Goal: Information Seeking & Learning: Find specific fact

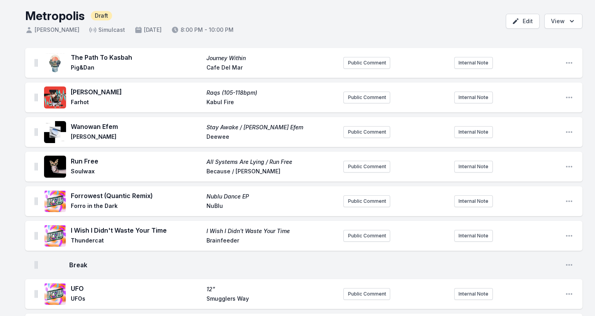
scroll to position [39, 0]
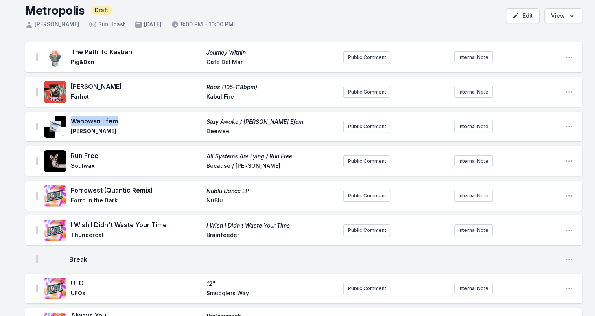
drag, startPoint x: 122, startPoint y: 120, endPoint x: 72, endPoint y: 120, distance: 49.2
click at [72, 120] on span "Wanowan Efem" at bounding box center [136, 120] width 131 height 9
drag, startPoint x: 72, startPoint y: 120, endPoint x: 85, endPoint y: 122, distance: 13.1
copy span "Wanowan Efem"
drag, startPoint x: 72, startPoint y: 132, endPoint x: 94, endPoint y: 132, distance: 22.4
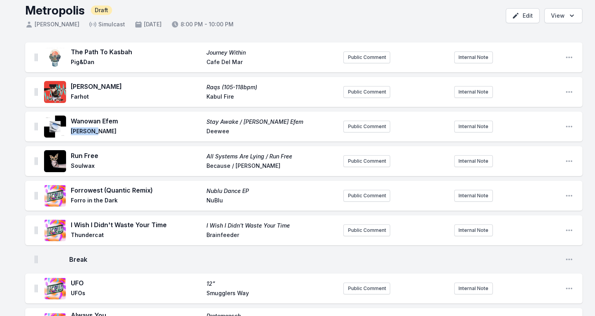
click at [94, 132] on span "[PERSON_NAME]" at bounding box center [136, 131] width 131 height 9
copy span "[PERSON_NAME]"
drag, startPoint x: 289, startPoint y: 123, endPoint x: 206, endPoint y: 120, distance: 83.4
click at [206, 120] on div "Wanowan Efem Stay Awake / Wanowan Efem Asa Moto Deewee" at bounding box center [204, 126] width 266 height 20
drag, startPoint x: 206, startPoint y: 120, endPoint x: 211, endPoint y: 122, distance: 5.6
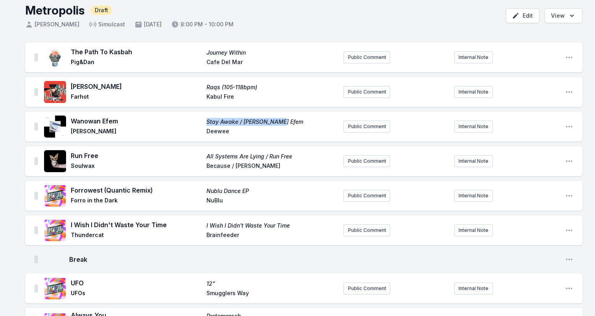
copy span "Stay Awake / [PERSON_NAME] Efem"
click at [218, 131] on span "Deewee" at bounding box center [272, 131] width 131 height 9
click at [219, 131] on span "Deewee" at bounding box center [272, 131] width 131 height 9
copy span "Deewee"
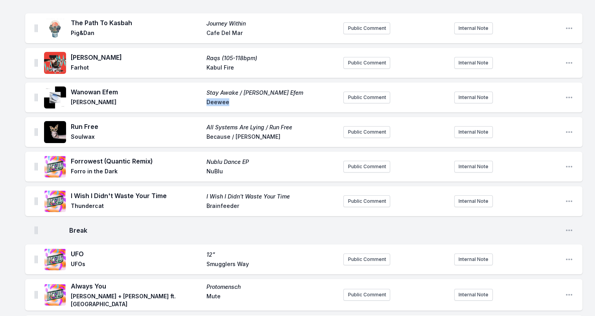
scroll to position [79, 0]
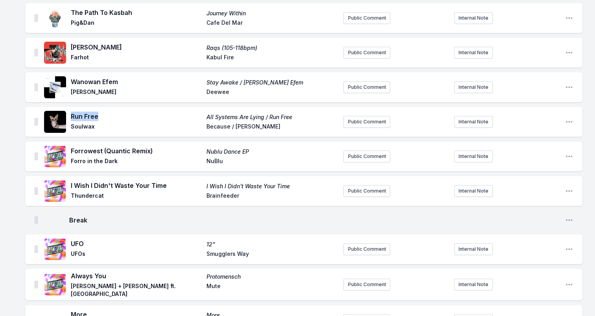
drag, startPoint x: 72, startPoint y: 116, endPoint x: 106, endPoint y: 116, distance: 34.6
click at [106, 116] on span "Run Free" at bounding box center [136, 116] width 131 height 9
drag, startPoint x: 106, startPoint y: 116, endPoint x: 91, endPoint y: 116, distance: 14.9
copy span "Run Free"
click at [78, 127] on span "Soulwax" at bounding box center [136, 127] width 131 height 9
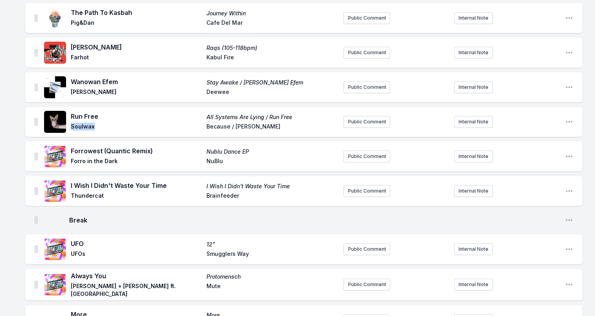
click at [78, 127] on span "Soulwax" at bounding box center [136, 127] width 131 height 9
copy span "Soulwax"
drag, startPoint x: 301, startPoint y: 114, endPoint x: 194, endPoint y: 115, distance: 106.2
click at [194, 115] on div "Run Free All Systems Are Lying / Run Free Soulwax Because / Deewee" at bounding box center [204, 122] width 266 height 20
drag, startPoint x: 194, startPoint y: 115, endPoint x: 273, endPoint y: 117, distance: 78.7
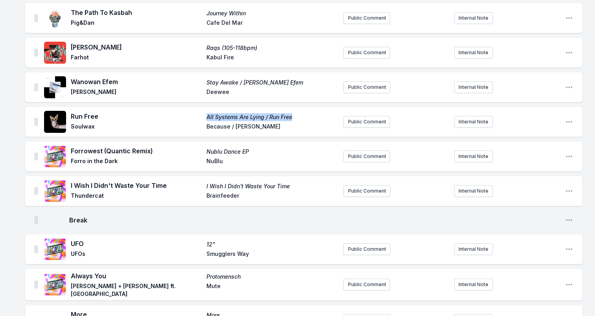
copy div "All Systems Are Lying / Run Free"
drag, startPoint x: 206, startPoint y: 127, endPoint x: 263, endPoint y: 127, distance: 57.0
click at [263, 127] on div "Run Free All Systems Are Lying / Run Free Soulwax Because / Deewee" at bounding box center [204, 122] width 266 height 20
drag, startPoint x: 263, startPoint y: 127, endPoint x: 243, endPoint y: 124, distance: 20.2
copy span "Because / [PERSON_NAME]"
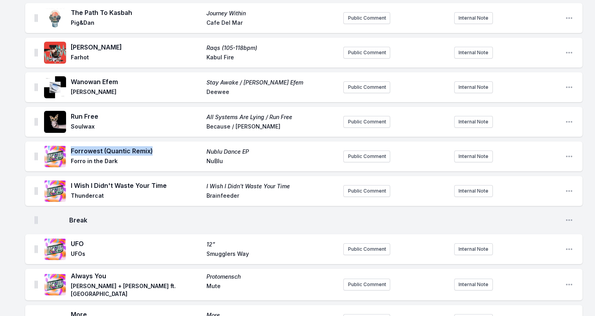
drag, startPoint x: 72, startPoint y: 152, endPoint x: 150, endPoint y: 151, distance: 78.7
click at [150, 151] on span "Forrowest (Quantic Remix)" at bounding box center [136, 150] width 131 height 9
drag, startPoint x: 150, startPoint y: 151, endPoint x: 138, endPoint y: 153, distance: 12.0
copy span "Forrowest (Quantic Remix)"
drag, startPoint x: 72, startPoint y: 160, endPoint x: 128, endPoint y: 159, distance: 56.3
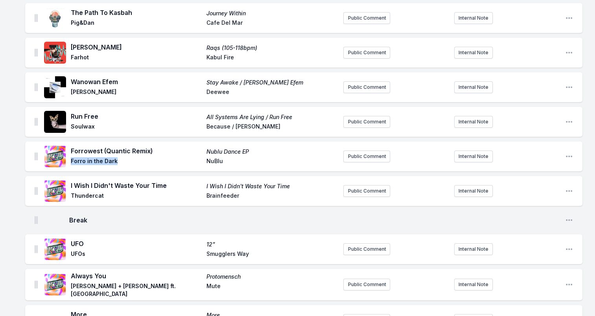
click at [128, 159] on span "Forro in the Dark" at bounding box center [136, 161] width 131 height 9
drag, startPoint x: 128, startPoint y: 159, endPoint x: 108, endPoint y: 161, distance: 20.6
copy span "Forro in the Dark"
drag, startPoint x: 207, startPoint y: 153, endPoint x: 256, endPoint y: 152, distance: 49.2
click at [256, 152] on span "Nublu Dance EP" at bounding box center [272, 152] width 131 height 8
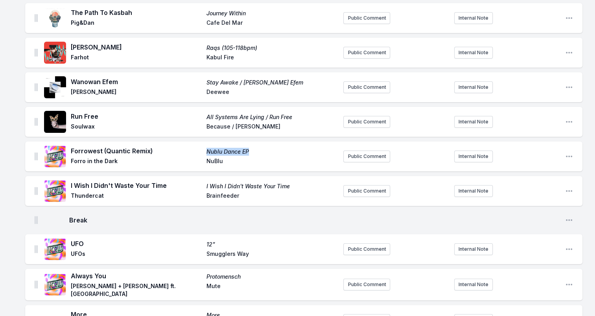
drag, startPoint x: 256, startPoint y: 152, endPoint x: 239, endPoint y: 151, distance: 17.3
click at [213, 160] on span "NuBlu" at bounding box center [272, 161] width 131 height 9
drag, startPoint x: 75, startPoint y: 184, endPoint x: 171, endPoint y: 184, distance: 96.0
click at [171, 184] on span "I Wish I Didn't Waste Your Time" at bounding box center [136, 185] width 131 height 9
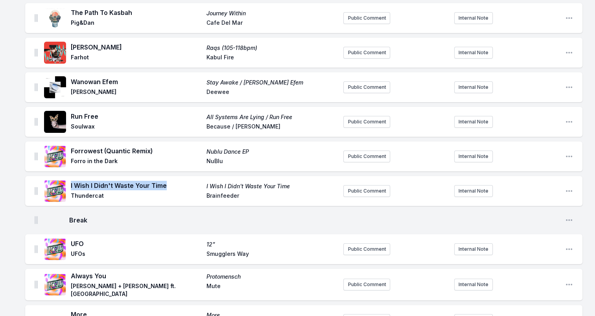
drag, startPoint x: 171, startPoint y: 184, endPoint x: 150, endPoint y: 184, distance: 20.5
click at [88, 194] on span "Thundercat" at bounding box center [136, 196] width 131 height 9
click at [225, 197] on span "Brainfeeder" at bounding box center [272, 196] width 131 height 9
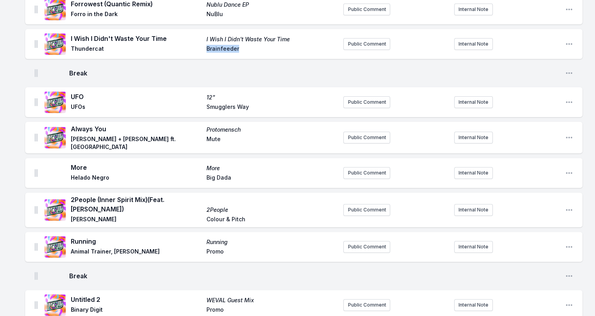
scroll to position [236, 0]
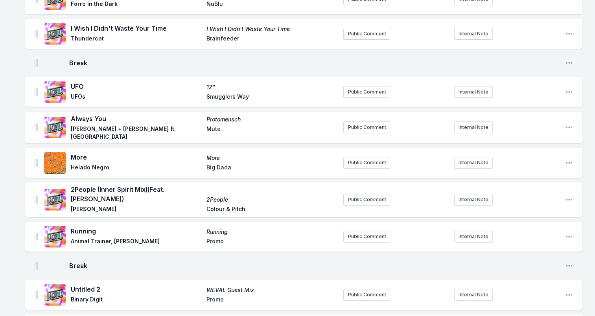
click at [76, 86] on span "UFO" at bounding box center [136, 86] width 131 height 9
click at [76, 96] on span "UFOs" at bounding box center [136, 97] width 131 height 9
drag, startPoint x: 207, startPoint y: 87, endPoint x: 217, endPoint y: 87, distance: 9.8
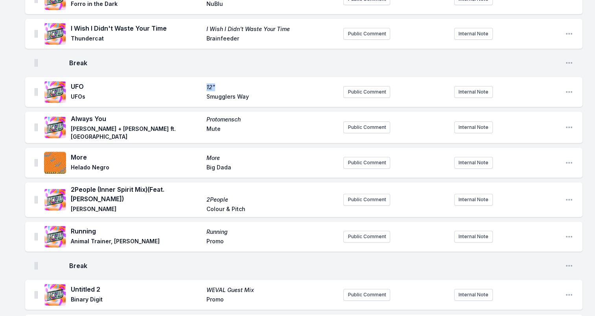
click at [217, 87] on span "12"" at bounding box center [272, 87] width 131 height 8
drag, startPoint x: 217, startPoint y: 87, endPoint x: 211, endPoint y: 88, distance: 6.0
click at [205, 93] on div "UFO 12" UFOs Smugglers Way" at bounding box center [204, 92] width 266 height 20
drag, startPoint x: 207, startPoint y: 97, endPoint x: 266, endPoint y: 97, distance: 58.6
click at [266, 97] on span "Smugglers Way" at bounding box center [272, 97] width 131 height 9
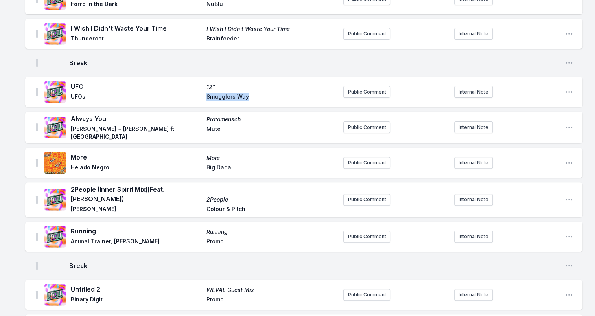
drag, startPoint x: 266, startPoint y: 97, endPoint x: 234, endPoint y: 96, distance: 31.9
drag, startPoint x: 71, startPoint y: 122, endPoint x: 116, endPoint y: 122, distance: 44.8
click at [116, 122] on span "Always You" at bounding box center [136, 118] width 131 height 9
drag, startPoint x: 116, startPoint y: 122, endPoint x: 79, endPoint y: 123, distance: 36.2
drag, startPoint x: 73, startPoint y: 132, endPoint x: 157, endPoint y: 133, distance: 83.8
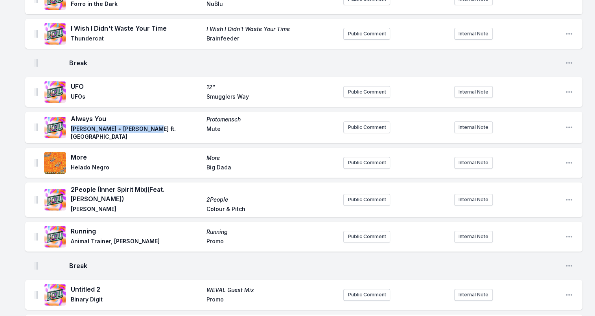
click at [157, 133] on span "[PERSON_NAME] + [PERSON_NAME] ft. [GEOGRAPHIC_DATA]" at bounding box center [136, 133] width 131 height 16
drag, startPoint x: 157, startPoint y: 133, endPoint x: 136, endPoint y: 133, distance: 20.8
click at [222, 122] on span "Protomensch" at bounding box center [272, 120] width 131 height 8
click at [213, 130] on span "Mute" at bounding box center [272, 133] width 131 height 16
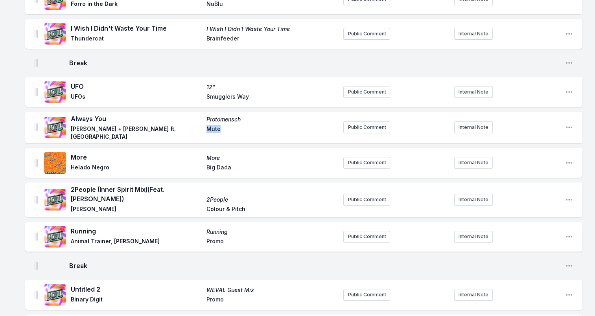
click at [213, 130] on span "Mute" at bounding box center [272, 133] width 131 height 16
click at [80, 153] on span "More" at bounding box center [136, 157] width 131 height 9
drag, startPoint x: 72, startPoint y: 168, endPoint x: 111, endPoint y: 164, distance: 39.5
click at [111, 164] on span "Helado Negro" at bounding box center [136, 168] width 131 height 9
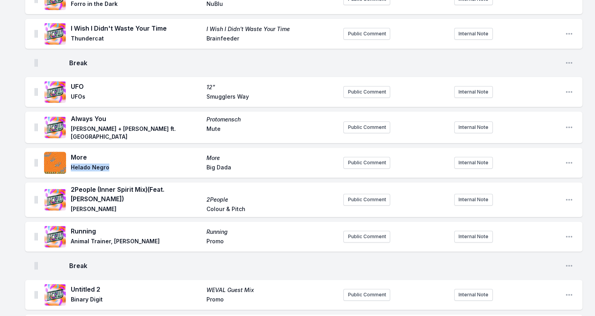
drag, startPoint x: 111, startPoint y: 164, endPoint x: 102, endPoint y: 166, distance: 8.9
drag, startPoint x: 233, startPoint y: 170, endPoint x: 199, endPoint y: 170, distance: 34.2
click at [199, 170] on div "More More Helado Negro Big Dada" at bounding box center [204, 163] width 266 height 20
drag, startPoint x: 199, startPoint y: 170, endPoint x: 220, endPoint y: 166, distance: 21.1
click at [99, 198] on span "2People (Inner Spirit Mix) (Feat. Tara Busch)" at bounding box center [136, 194] width 131 height 19
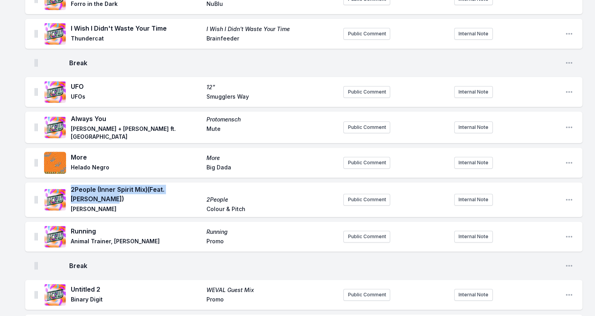
drag, startPoint x: 96, startPoint y: 197, endPoint x: 72, endPoint y: 187, distance: 26.1
click at [72, 187] on span "2People (Inner Spirit Mix) (Feat. Tara Busch)" at bounding box center [136, 194] width 131 height 19
drag, startPoint x: 72, startPoint y: 187, endPoint x: 78, endPoint y: 188, distance: 6.3
click at [70, 210] on div "2People (Inner Spirit Mix) (Feat. Tara Busch) 2People Jean Jacques Smoothie Col…" at bounding box center [190, 200] width 293 height 30
drag, startPoint x: 72, startPoint y: 209, endPoint x: 139, endPoint y: 209, distance: 67.3
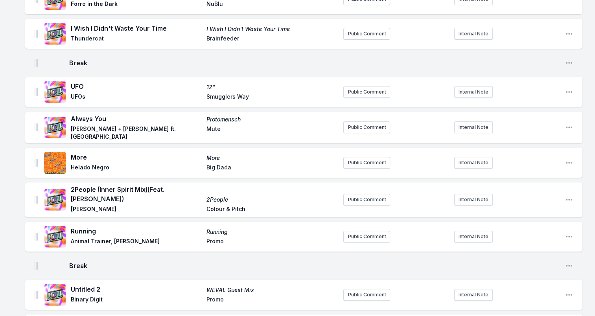
click at [139, 209] on span "[PERSON_NAME]" at bounding box center [136, 209] width 131 height 9
drag, startPoint x: 139, startPoint y: 209, endPoint x: 128, endPoint y: 208, distance: 11.5
drag, startPoint x: 207, startPoint y: 197, endPoint x: 228, endPoint y: 197, distance: 20.9
click at [228, 197] on span "2People" at bounding box center [272, 200] width 131 height 8
drag, startPoint x: 228, startPoint y: 197, endPoint x: 221, endPoint y: 196, distance: 6.7
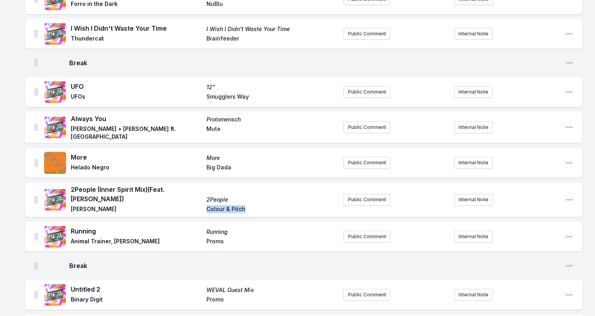
drag, startPoint x: 208, startPoint y: 208, endPoint x: 252, endPoint y: 208, distance: 44.5
click at [252, 208] on span "Colour & Pitch" at bounding box center [272, 209] width 131 height 9
drag, startPoint x: 252, startPoint y: 208, endPoint x: 234, endPoint y: 208, distance: 18.1
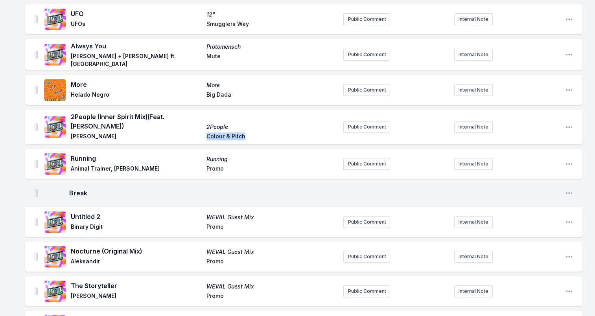
scroll to position [315, 0]
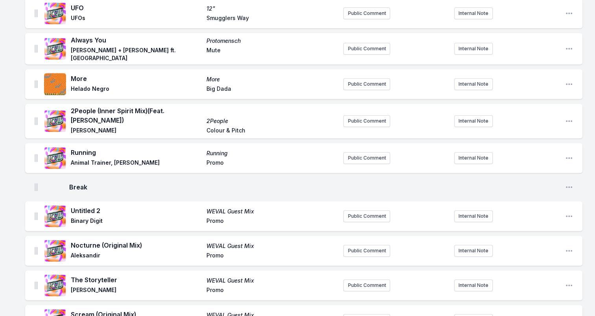
click at [79, 154] on span "Running" at bounding box center [136, 152] width 131 height 9
click at [73, 161] on span "Animal Trainer, [PERSON_NAME]" at bounding box center [136, 163] width 131 height 9
drag, startPoint x: 72, startPoint y: 161, endPoint x: 152, endPoint y: 162, distance: 79.9
click at [152, 162] on span "Animal Trainer, [PERSON_NAME]" at bounding box center [136, 163] width 131 height 9
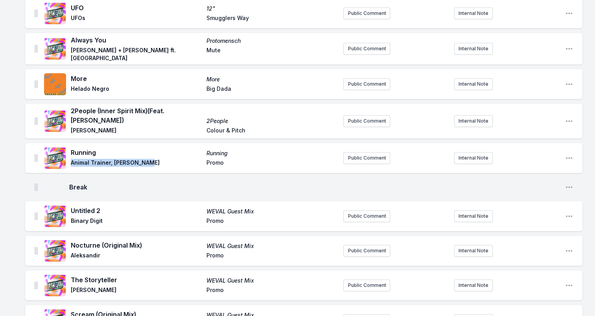
drag, startPoint x: 152, startPoint y: 162, endPoint x: 141, endPoint y: 160, distance: 11.6
click at [211, 161] on span "Promo" at bounding box center [272, 163] width 131 height 9
drag, startPoint x: 216, startPoint y: 209, endPoint x: 258, endPoint y: 210, distance: 42.5
click at [258, 210] on div "Untitled 2 WEVAL Guest Mix Binary Digit Promo" at bounding box center [204, 216] width 266 height 20
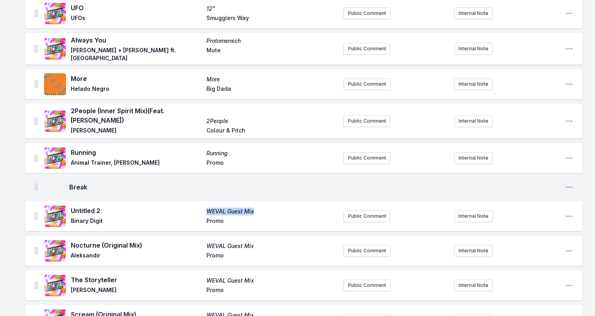
drag, startPoint x: 258, startPoint y: 210, endPoint x: 245, endPoint y: 212, distance: 13.9
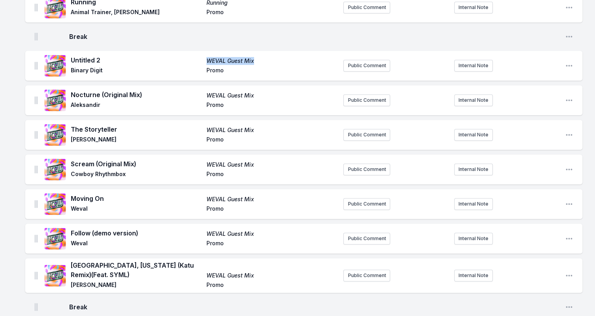
scroll to position [472, 0]
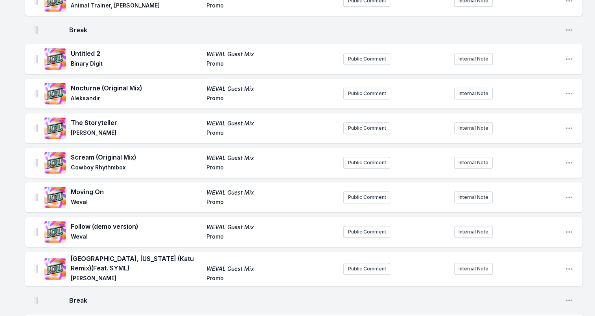
click at [78, 234] on span "Weval" at bounding box center [136, 237] width 131 height 9
click at [79, 234] on span "Weval" at bounding box center [136, 237] width 131 height 9
click at [80, 234] on span "Weval" at bounding box center [136, 237] width 131 height 9
drag, startPoint x: 72, startPoint y: 50, endPoint x: 109, endPoint y: 48, distance: 37.8
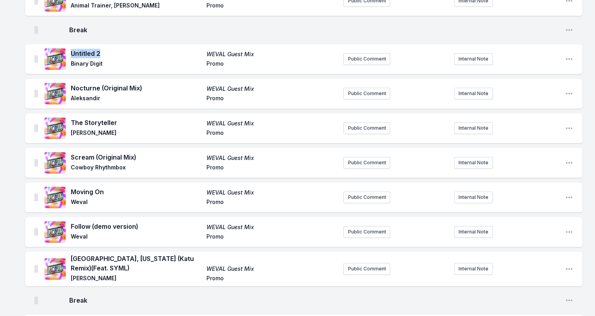
click at [109, 49] on span "Untitled 2" at bounding box center [136, 53] width 131 height 9
drag, startPoint x: 109, startPoint y: 48, endPoint x: 70, endPoint y: 50, distance: 39.8
drag, startPoint x: 70, startPoint y: 50, endPoint x: 91, endPoint y: 48, distance: 21.3
drag, startPoint x: 71, startPoint y: 62, endPoint x: 105, endPoint y: 62, distance: 34.6
click at [105, 62] on span "Binary Digit" at bounding box center [136, 64] width 131 height 9
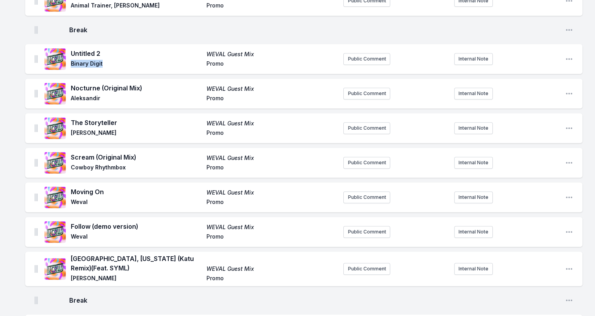
drag, startPoint x: 105, startPoint y: 62, endPoint x: 95, endPoint y: 63, distance: 10.7
drag, startPoint x: 147, startPoint y: 86, endPoint x: 72, endPoint y: 85, distance: 74.7
click at [72, 85] on span "Nocturne (Original Mix)" at bounding box center [136, 87] width 131 height 9
drag, startPoint x: 72, startPoint y: 85, endPoint x: 79, endPoint y: 85, distance: 7.1
click at [89, 97] on span "Aleksandir" at bounding box center [136, 98] width 131 height 9
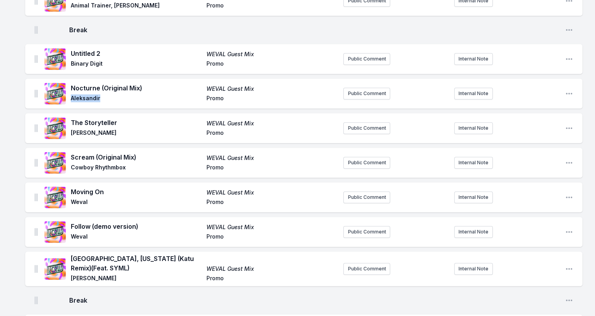
click at [89, 97] on span "Aleksandir" at bounding box center [136, 98] width 131 height 9
drag, startPoint x: 72, startPoint y: 122, endPoint x: 118, endPoint y: 124, distance: 45.7
click at [118, 124] on span "The Storyteller" at bounding box center [136, 122] width 131 height 9
drag, startPoint x: 118, startPoint y: 124, endPoint x: 110, endPoint y: 124, distance: 7.9
click at [72, 132] on span "[PERSON_NAME]" at bounding box center [136, 133] width 131 height 9
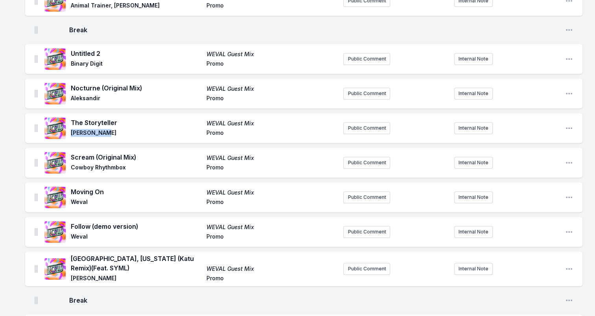
drag, startPoint x: 72, startPoint y: 132, endPoint x: 113, endPoint y: 132, distance: 40.9
click at [113, 132] on span "[PERSON_NAME]" at bounding box center [136, 133] width 131 height 9
drag, startPoint x: 113, startPoint y: 132, endPoint x: 98, endPoint y: 128, distance: 15.8
drag, startPoint x: 72, startPoint y: 157, endPoint x: 143, endPoint y: 158, distance: 70.8
click at [143, 158] on span "Scream (Original Mix)" at bounding box center [136, 157] width 131 height 9
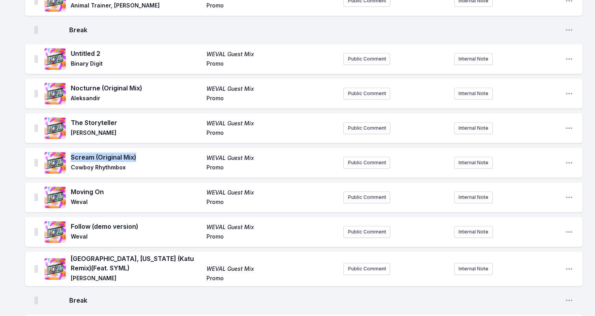
drag, startPoint x: 143, startPoint y: 158, endPoint x: 126, endPoint y: 156, distance: 17.4
drag, startPoint x: 72, startPoint y: 166, endPoint x: 129, endPoint y: 167, distance: 56.2
click at [129, 167] on span "Cowboy Rhythmbox" at bounding box center [136, 168] width 131 height 9
drag, startPoint x: 129, startPoint y: 167, endPoint x: 116, endPoint y: 166, distance: 13.0
drag, startPoint x: 71, startPoint y: 190, endPoint x: 109, endPoint y: 194, distance: 37.6
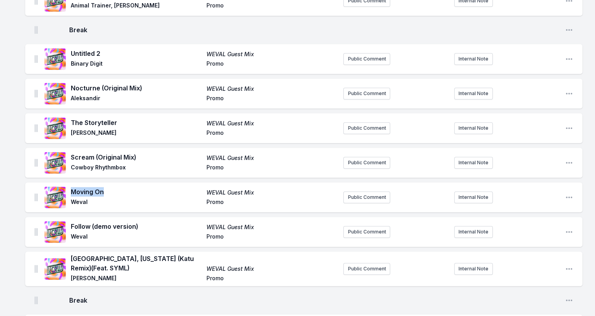
click at [109, 194] on span "Moving On" at bounding box center [136, 191] width 131 height 9
drag, startPoint x: 109, startPoint y: 194, endPoint x: 97, endPoint y: 193, distance: 11.8
drag, startPoint x: 72, startPoint y: 226, endPoint x: 139, endPoint y: 224, distance: 66.9
click at [139, 224] on span "Follow (demo version)" at bounding box center [136, 226] width 131 height 9
drag, startPoint x: 139, startPoint y: 224, endPoint x: 126, endPoint y: 223, distance: 12.6
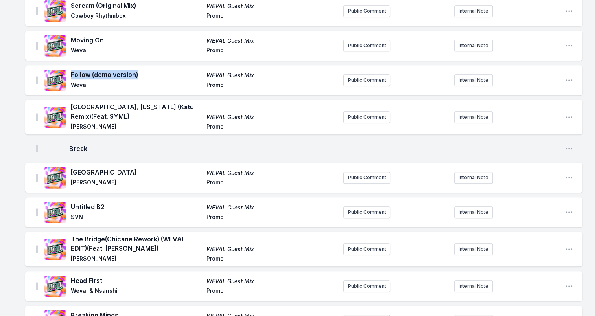
scroll to position [629, 0]
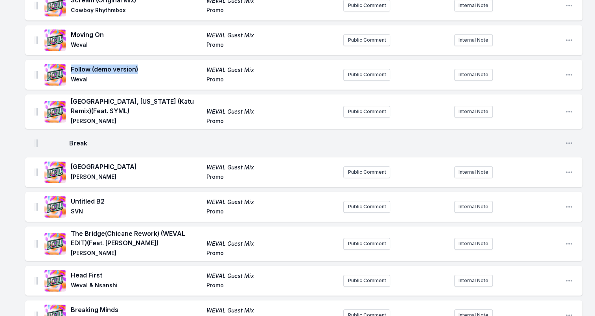
drag, startPoint x: 188, startPoint y: 101, endPoint x: 70, endPoint y: 100, distance: 117.6
click at [70, 100] on div "Paris, Texas (Katu Remix) (Feat. SYML) WEVAL Guest Mix Lana Del Rey Promo" at bounding box center [190, 112] width 293 height 30
drag, startPoint x: 70, startPoint y: 100, endPoint x: 116, endPoint y: 101, distance: 46.4
drag, startPoint x: 71, startPoint y: 112, endPoint x: 112, endPoint y: 112, distance: 40.9
click at [112, 117] on span "[PERSON_NAME]" at bounding box center [136, 121] width 131 height 9
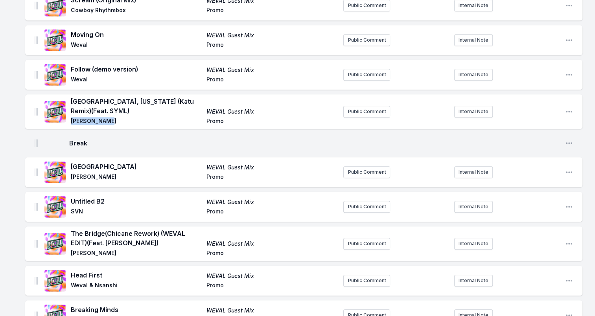
drag, startPoint x: 112, startPoint y: 112, endPoint x: 92, endPoint y: 112, distance: 19.7
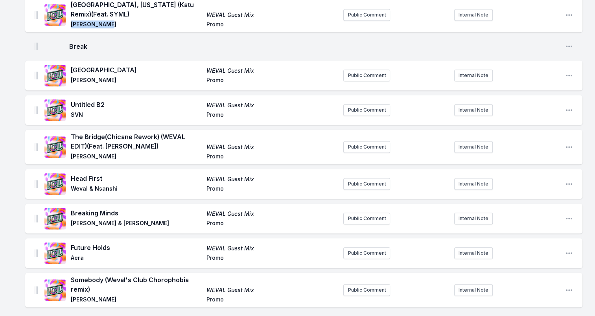
scroll to position [747, 0]
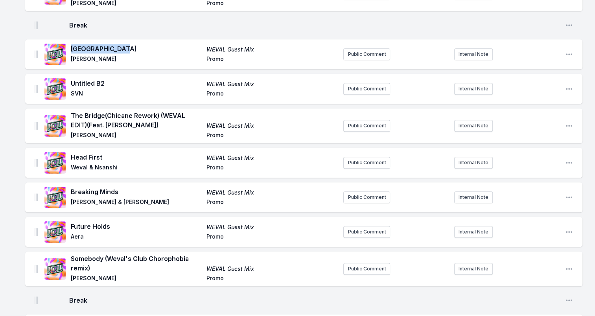
drag, startPoint x: 71, startPoint y: 43, endPoint x: 121, endPoint y: 41, distance: 50.0
click at [121, 44] on span "[GEOGRAPHIC_DATA]" at bounding box center [136, 48] width 131 height 9
drag, startPoint x: 121, startPoint y: 41, endPoint x: 111, endPoint y: 43, distance: 10.0
click at [71, 53] on div "Brutalga Square WEVAL Guest Mix DJ Koze Promo" at bounding box center [190, 54] width 293 height 25
drag, startPoint x: 71, startPoint y: 52, endPoint x: 101, endPoint y: 53, distance: 30.7
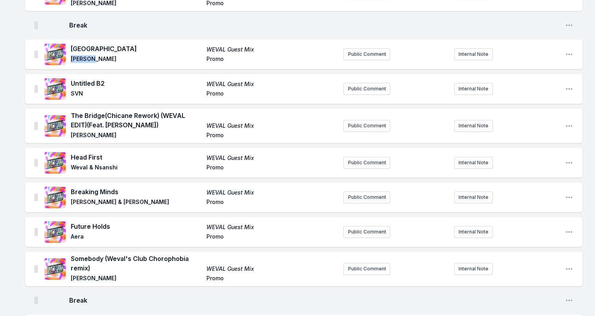
click at [101, 55] on span "[PERSON_NAME]" at bounding box center [136, 59] width 131 height 9
drag, startPoint x: 101, startPoint y: 53, endPoint x: 81, endPoint y: 53, distance: 20.1
drag, startPoint x: 72, startPoint y: 78, endPoint x: 112, endPoint y: 78, distance: 40.5
click at [112, 79] on span "Untitled B2" at bounding box center [136, 83] width 131 height 9
drag, startPoint x: 112, startPoint y: 78, endPoint x: 98, endPoint y: 78, distance: 14.6
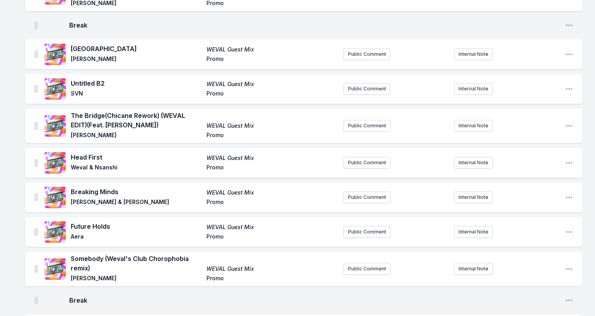
click at [76, 90] on span "SVN" at bounding box center [136, 94] width 131 height 9
drag, startPoint x: 84, startPoint y: 111, endPoint x: 154, endPoint y: 124, distance: 71.2
click at [154, 124] on div "The Bridge(Chicane Rework) (WEVAL EDIT) (Feat. Sian Evans) WEVAL Guest Mix Jody…" at bounding box center [204, 126] width 266 height 30
drag, startPoint x: 154, startPoint y: 124, endPoint x: 119, endPoint y: 112, distance: 37.2
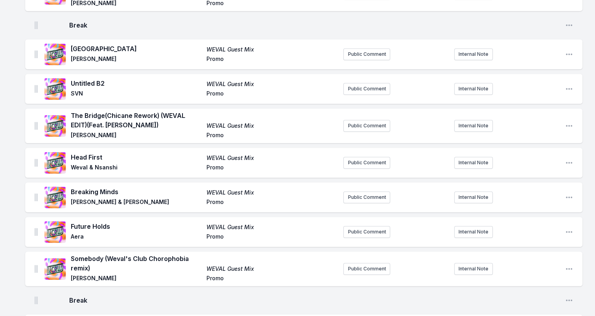
click at [71, 131] on span "[PERSON_NAME]" at bounding box center [136, 135] width 131 height 9
drag, startPoint x: 71, startPoint y: 131, endPoint x: 120, endPoint y: 131, distance: 48.8
click at [120, 131] on span "[PERSON_NAME]" at bounding box center [136, 135] width 131 height 9
drag, startPoint x: 120, startPoint y: 131, endPoint x: 106, endPoint y: 129, distance: 13.4
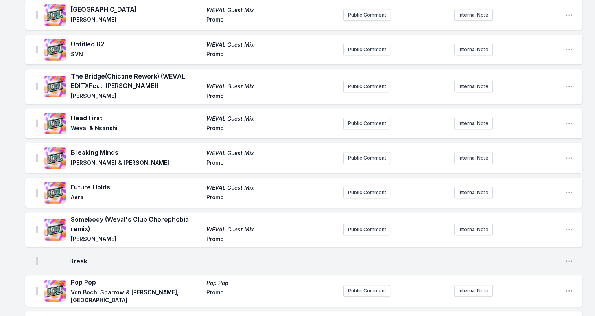
scroll to position [826, 0]
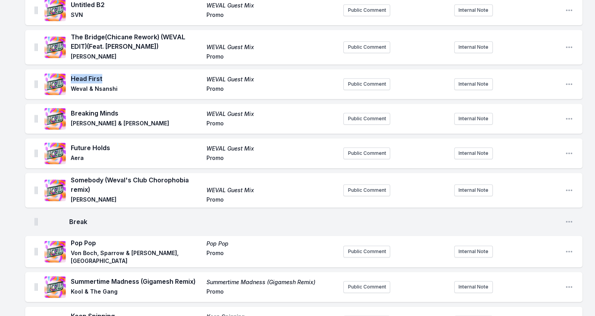
drag, startPoint x: 72, startPoint y: 72, endPoint x: 105, endPoint y: 73, distance: 33.5
click at [105, 74] on span "Head First" at bounding box center [136, 78] width 131 height 9
drag, startPoint x: 105, startPoint y: 73, endPoint x: 95, endPoint y: 72, distance: 9.9
drag, startPoint x: 70, startPoint y: 82, endPoint x: 119, endPoint y: 83, distance: 48.8
click at [119, 83] on div "Head First WEVAL Guest Mix Weval & Nsanshi Promo" at bounding box center [190, 84] width 293 height 25
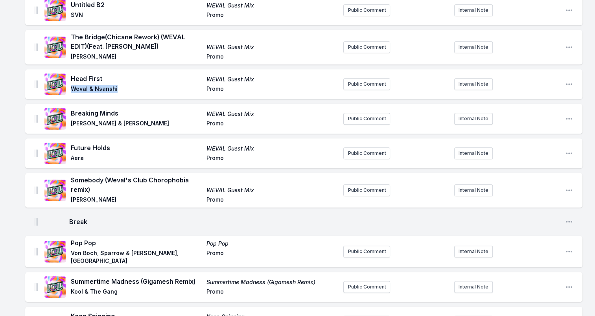
drag, startPoint x: 119, startPoint y: 83, endPoint x: 102, endPoint y: 81, distance: 17.0
drag, startPoint x: 71, startPoint y: 107, endPoint x: 118, endPoint y: 112, distance: 47.9
click at [118, 112] on div "Breaking Minds WEVAL Guest Mix Elio Riso & Lucio Spain Promo" at bounding box center [204, 119] width 266 height 20
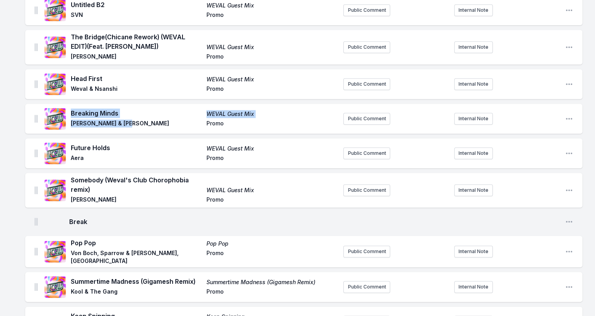
click at [89, 109] on span "Breaking Minds" at bounding box center [136, 113] width 131 height 9
drag, startPoint x: 72, startPoint y: 106, endPoint x: 118, endPoint y: 106, distance: 46.8
click at [118, 109] on span "Breaking Minds" at bounding box center [136, 113] width 131 height 9
drag, startPoint x: 118, startPoint y: 106, endPoint x: 110, endPoint y: 106, distance: 8.7
drag, startPoint x: 70, startPoint y: 116, endPoint x: 144, endPoint y: 119, distance: 74.0
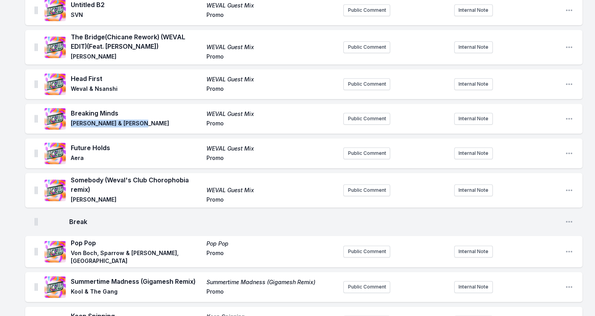
click at [144, 119] on div "Breaking Minds WEVAL Guest Mix Elio Riso & Lucio Spain Promo" at bounding box center [190, 118] width 293 height 25
drag, startPoint x: 144, startPoint y: 119, endPoint x: 121, endPoint y: 118, distance: 23.2
drag, startPoint x: 71, startPoint y: 140, endPoint x: 117, endPoint y: 139, distance: 46.4
click at [117, 143] on span "Future Holds" at bounding box center [136, 147] width 131 height 9
drag, startPoint x: 117, startPoint y: 139, endPoint x: 106, endPoint y: 138, distance: 11.4
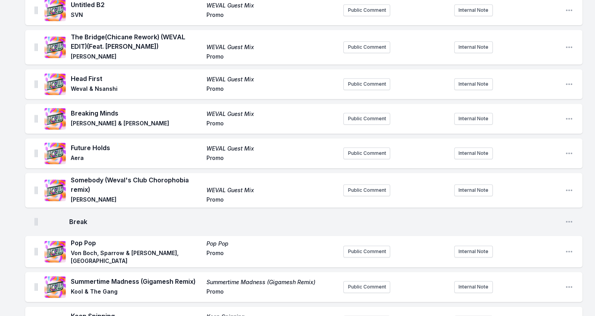
click at [75, 154] on span "Aera" at bounding box center [136, 158] width 131 height 9
drag, startPoint x: 93, startPoint y: 184, endPoint x: 73, endPoint y: 173, distance: 22.7
click at [73, 175] on span "Somebody (Weval's Club Chorophobia remix)" at bounding box center [136, 184] width 131 height 19
drag, startPoint x: 73, startPoint y: 173, endPoint x: 79, endPoint y: 175, distance: 6.5
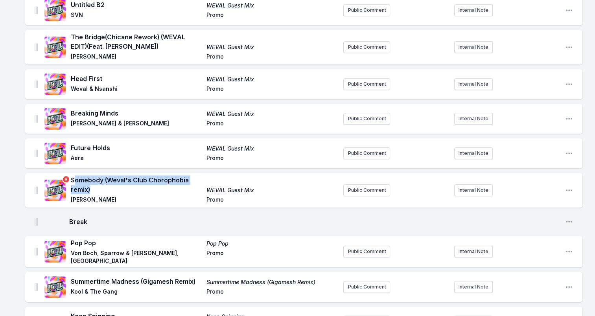
drag, startPoint x: 79, startPoint y: 175, endPoint x: 65, endPoint y: 170, distance: 15.2
click at [65, 176] on icon "Remove track cover" at bounding box center [66, 179] width 6 height 6
click at [70, 173] on div "Somebody (Weval's Club Chorophobia remix) WEVAL Guest Mix Aaliyah Promo Public …" at bounding box center [303, 190] width 557 height 35
drag, startPoint x: 70, startPoint y: 169, endPoint x: 89, endPoint y: 181, distance: 22.7
click at [89, 181] on div "Somebody (Weval's Club Chorophobia remix) WEVAL Guest Mix Aaliyah Promo" at bounding box center [190, 190] width 293 height 30
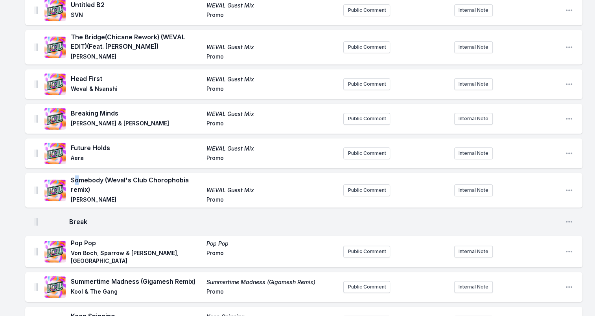
drag, startPoint x: 73, startPoint y: 174, endPoint x: 79, endPoint y: 175, distance: 6.0
click at [79, 175] on span "Somebody (Weval's Club Chorophobia remix)" at bounding box center [136, 184] width 131 height 19
drag, startPoint x: 79, startPoint y: 175, endPoint x: 73, endPoint y: 173, distance: 5.7
click at [73, 175] on span "Somebody (Weval's Club Chorophobia remix)" at bounding box center [136, 184] width 131 height 19
click at [72, 175] on span "Somebody (Weval's Club Chorophobia remix)" at bounding box center [136, 184] width 131 height 19
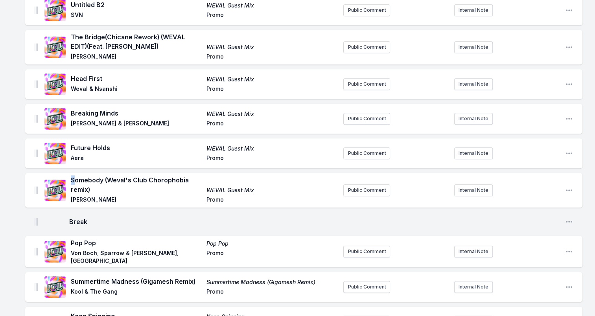
click at [71, 175] on span "Somebody (Weval's Club Chorophobia remix)" at bounding box center [136, 184] width 131 height 19
drag, startPoint x: 71, startPoint y: 173, endPoint x: 92, endPoint y: 181, distance: 21.9
click at [92, 181] on span "Somebody (Weval's Club Chorophobia remix)" at bounding box center [136, 184] width 131 height 19
drag, startPoint x: 92, startPoint y: 181, endPoint x: 80, endPoint y: 178, distance: 11.8
click at [104, 200] on div "Somebody (Weval's Club Chorophobia remix) WEVAL Guest Mix Aaliyah Promo Public …" at bounding box center [303, 190] width 557 height 35
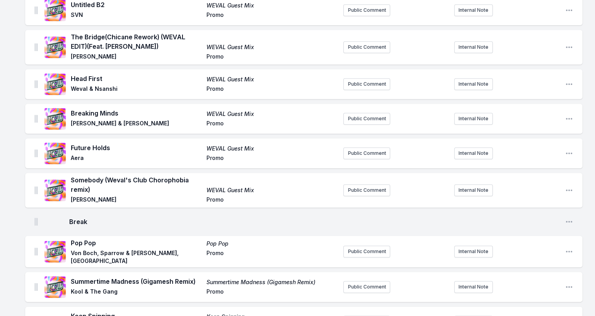
click at [76, 196] on span "[PERSON_NAME]" at bounding box center [136, 200] width 131 height 9
click at [79, 196] on span "[PERSON_NAME]" at bounding box center [136, 200] width 131 height 9
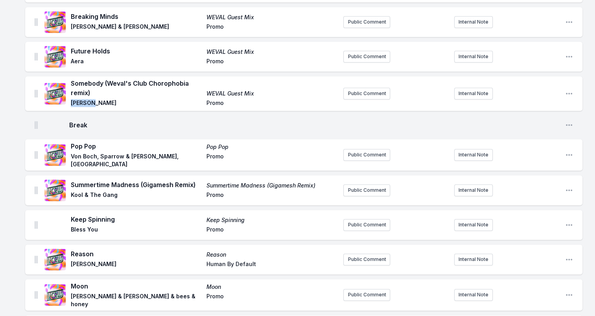
scroll to position [983, 0]
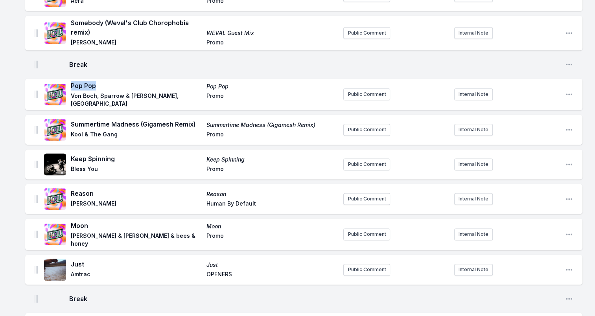
drag, startPoint x: 97, startPoint y: 80, endPoint x: 71, endPoint y: 82, distance: 25.6
click at [71, 82] on span "Pop Pop" at bounding box center [136, 85] width 131 height 9
drag, startPoint x: 71, startPoint y: 82, endPoint x: 79, endPoint y: 81, distance: 7.9
click at [72, 92] on span "Von Boch, Sparrow & [PERSON_NAME], [GEOGRAPHIC_DATA]" at bounding box center [136, 100] width 131 height 16
drag, startPoint x: 74, startPoint y: 90, endPoint x: 168, endPoint y: 93, distance: 94.0
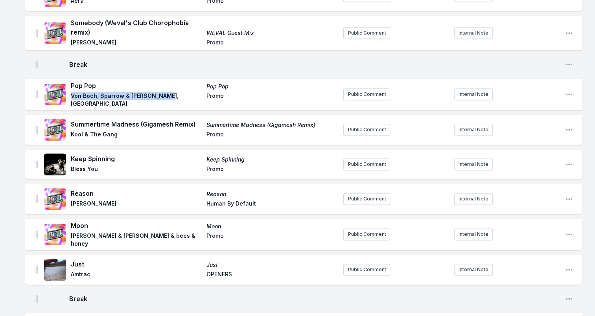
click at [168, 93] on span "Von Boch, Sparrow & [PERSON_NAME], [GEOGRAPHIC_DATA]" at bounding box center [136, 100] width 131 height 16
drag, startPoint x: 168, startPoint y: 93, endPoint x: 153, endPoint y: 92, distance: 15.4
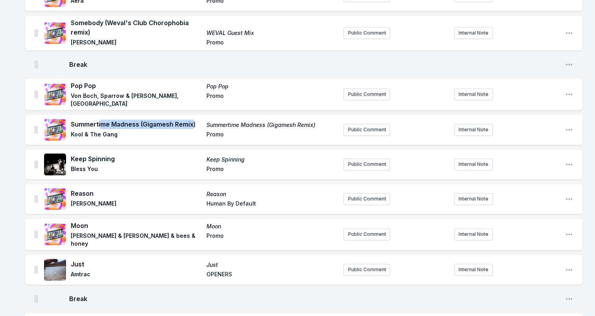
drag, startPoint x: 194, startPoint y: 117, endPoint x: 101, endPoint y: 117, distance: 93.2
click at [101, 120] on span "Summertime Madness (Gigamesh Remix)" at bounding box center [136, 124] width 131 height 9
click at [198, 120] on span "Summertime Madness (Gigamesh Remix)" at bounding box center [136, 124] width 131 height 9
drag, startPoint x: 196, startPoint y: 116, endPoint x: 70, endPoint y: 113, distance: 125.9
click at [70, 117] on div "Summertime Madness (Gigamesh Remix) Summertime Madness (Gigamesh Remix) Kool & …" at bounding box center [190, 129] width 293 height 25
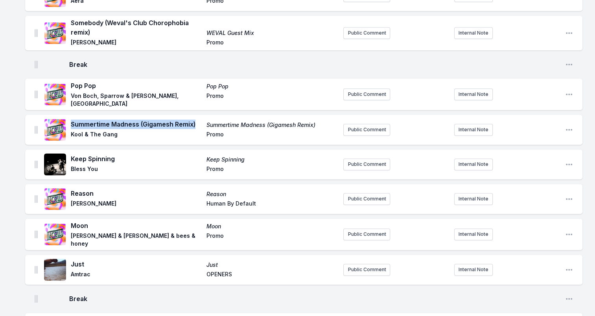
drag, startPoint x: 70, startPoint y: 113, endPoint x: 154, endPoint y: 115, distance: 83.4
drag, startPoint x: 71, startPoint y: 127, endPoint x: 120, endPoint y: 128, distance: 49.6
click at [120, 131] on span "Kool & The Gang" at bounding box center [136, 135] width 131 height 9
drag, startPoint x: 120, startPoint y: 128, endPoint x: 106, endPoint y: 128, distance: 14.6
click at [76, 154] on span "Keep Spinning" at bounding box center [136, 158] width 131 height 9
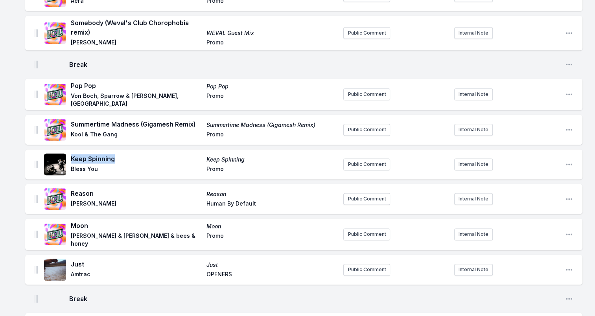
drag, startPoint x: 73, startPoint y: 150, endPoint x: 132, endPoint y: 151, distance: 59.4
click at [132, 154] on span "Keep Spinning" at bounding box center [136, 158] width 131 height 9
drag, startPoint x: 132, startPoint y: 151, endPoint x: 106, endPoint y: 149, distance: 26.0
click at [88, 165] on span "Bless You" at bounding box center [136, 169] width 131 height 9
drag, startPoint x: 73, startPoint y: 161, endPoint x: 105, endPoint y: 165, distance: 32.1
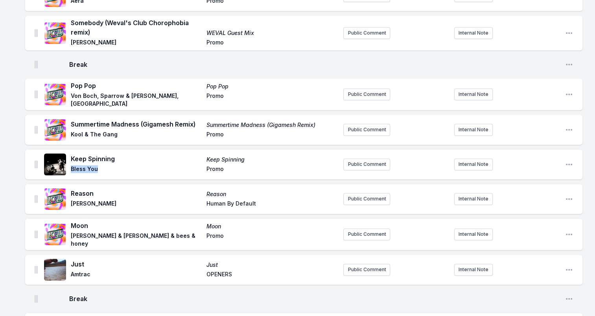
click at [105, 165] on span "Bless You" at bounding box center [136, 169] width 131 height 9
drag, startPoint x: 105, startPoint y: 165, endPoint x: 90, endPoint y: 161, distance: 14.6
click at [85, 189] on span "Reason" at bounding box center [136, 193] width 131 height 9
click at [75, 200] on span "[PERSON_NAME]" at bounding box center [136, 204] width 131 height 9
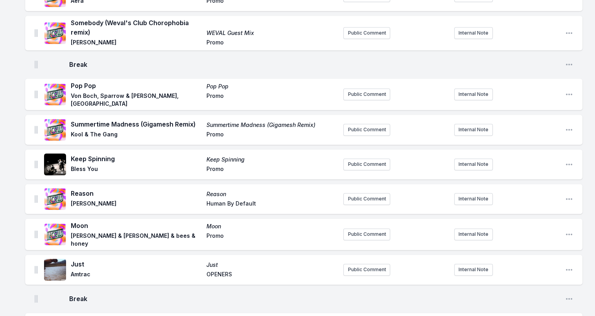
drag, startPoint x: 72, startPoint y: 196, endPoint x: 124, endPoint y: 195, distance: 51.9
click at [124, 200] on span "[PERSON_NAME]" at bounding box center [136, 204] width 131 height 9
drag, startPoint x: 124, startPoint y: 195, endPoint x: 114, endPoint y: 196, distance: 9.9
click at [77, 221] on span "Moon" at bounding box center [136, 225] width 131 height 9
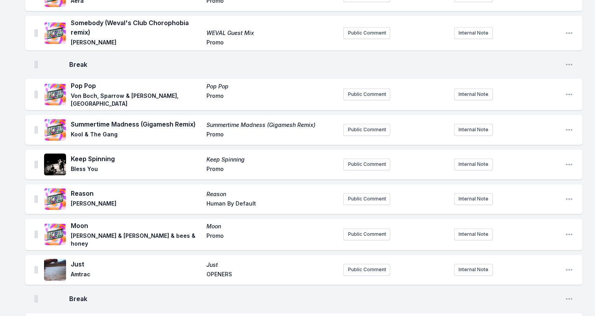
drag, startPoint x: 84, startPoint y: 228, endPoint x: 76, endPoint y: 232, distance: 9.3
click at [84, 232] on span "[PERSON_NAME] & [PERSON_NAME] & bees & honey" at bounding box center [136, 240] width 131 height 16
drag, startPoint x: 72, startPoint y: 232, endPoint x: 179, endPoint y: 233, distance: 107.4
click at [179, 233] on span "[PERSON_NAME] & [PERSON_NAME] & bees & honey" at bounding box center [136, 240] width 131 height 16
drag, startPoint x: 179, startPoint y: 233, endPoint x: 160, endPoint y: 229, distance: 19.3
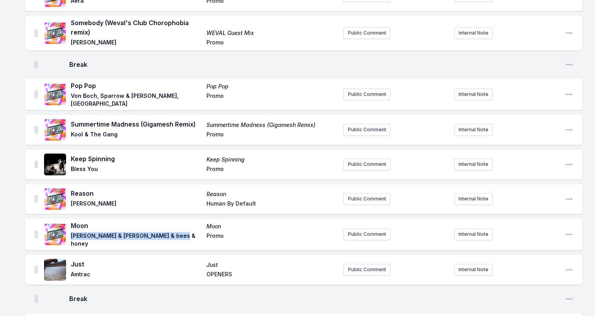
drag, startPoint x: 254, startPoint y: 198, endPoint x: 166, endPoint y: 200, distance: 88.1
click at [166, 200] on div "Reason Reason Bedouin, Marieme Human By Default" at bounding box center [204, 199] width 266 height 20
drag, startPoint x: 166, startPoint y: 200, endPoint x: 242, endPoint y: 195, distance: 76.1
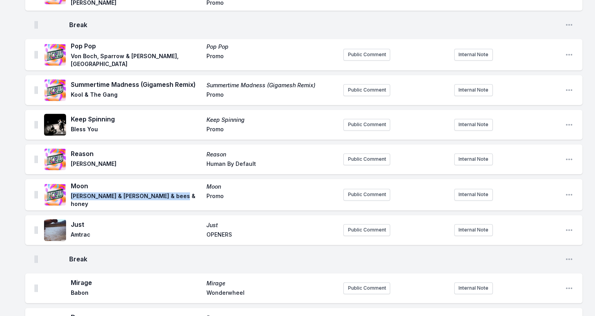
scroll to position [1062, 0]
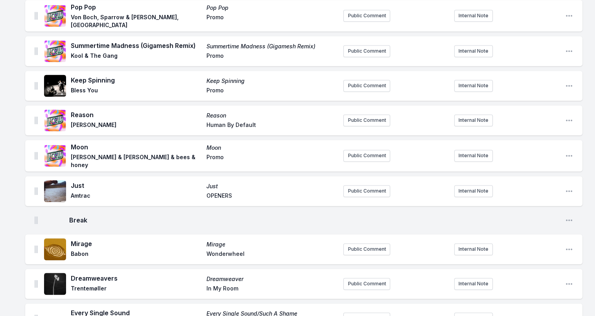
click at [78, 181] on span "Just" at bounding box center [136, 185] width 131 height 9
click at [76, 192] on span "Amtrac" at bounding box center [136, 196] width 131 height 9
click at [216, 192] on span "OPENERS" at bounding box center [272, 196] width 131 height 9
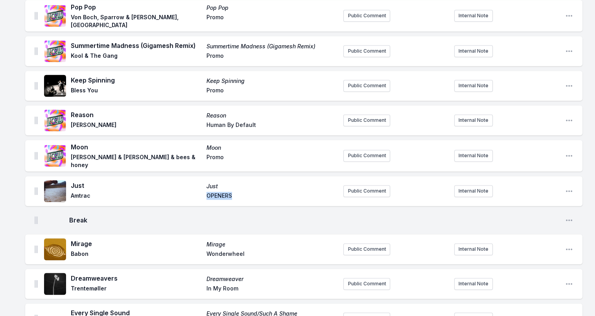
click at [216, 192] on span "OPENERS" at bounding box center [272, 196] width 131 height 9
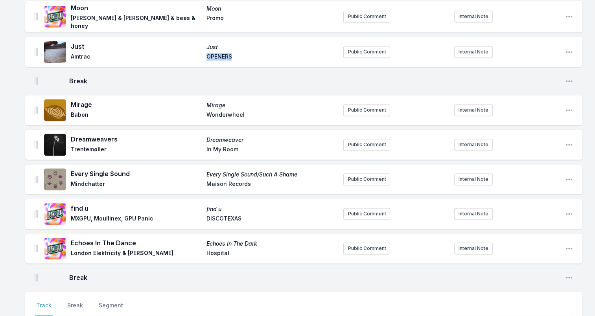
scroll to position [1219, 0]
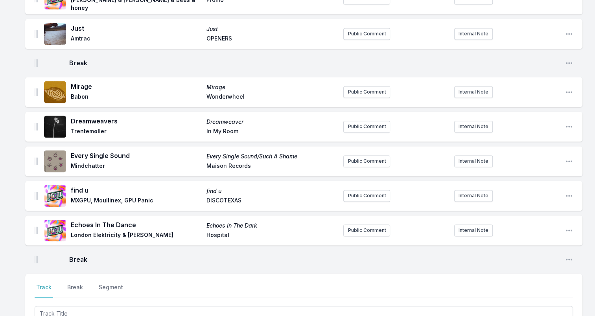
click at [86, 82] on span "Mirage" at bounding box center [136, 86] width 131 height 9
click at [79, 93] on span "Babon" at bounding box center [136, 97] width 131 height 9
click at [221, 93] on span "Wonderwheel" at bounding box center [272, 97] width 131 height 9
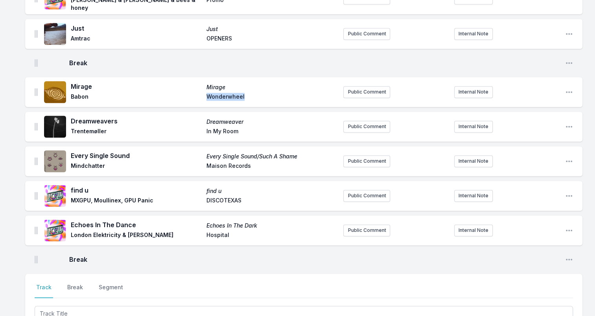
click at [221, 93] on span "Wonderwheel" at bounding box center [272, 97] width 131 height 9
click at [94, 116] on span "Dreamweavers" at bounding box center [136, 120] width 131 height 9
click at [95, 127] on span "Trentemøller" at bounding box center [136, 131] width 131 height 9
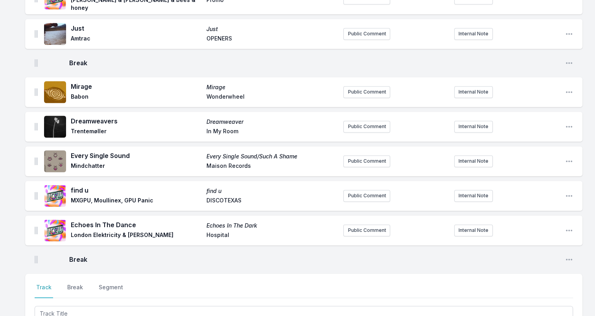
click at [219, 127] on span "In My Room" at bounding box center [272, 131] width 131 height 9
drag, startPoint x: 204, startPoint y: 123, endPoint x: 253, endPoint y: 124, distance: 48.8
click at [253, 124] on div "Dreamweavers Dreamweaver Trentemøller In My Room" at bounding box center [204, 126] width 266 height 20
drag, startPoint x: 253, startPoint y: 124, endPoint x: 228, endPoint y: 122, distance: 24.4
drag, startPoint x: 70, startPoint y: 146, endPoint x: 133, endPoint y: 146, distance: 62.9
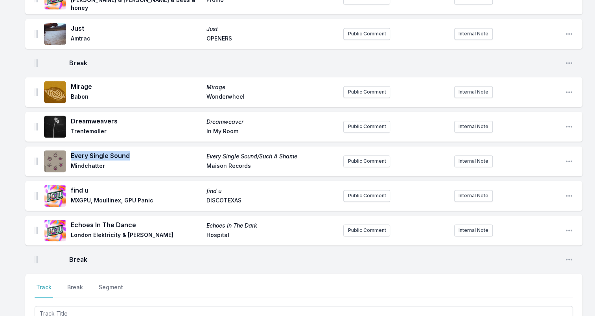
click at [133, 149] on div "Every Single Sound Every Single Sound/Such A Shame Mindchatter Maison Records" at bounding box center [190, 161] width 293 height 25
drag, startPoint x: 133, startPoint y: 146, endPoint x: 120, endPoint y: 143, distance: 13.4
drag, startPoint x: 310, startPoint y: 146, endPoint x: 197, endPoint y: 144, distance: 112.5
click at [197, 151] on div "Every Single Sound Every Single Sound/Such A Shame Mindchatter Maison Records" at bounding box center [204, 161] width 266 height 20
drag, startPoint x: 197, startPoint y: 144, endPoint x: 222, endPoint y: 146, distance: 24.5
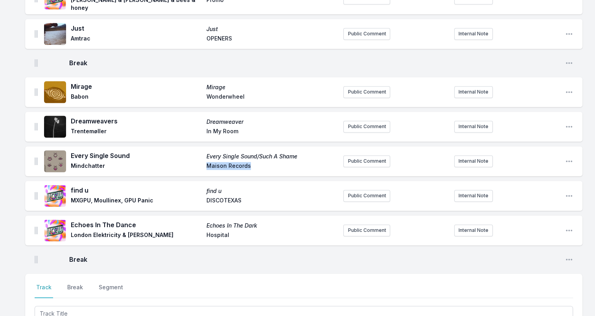
drag, startPoint x: 204, startPoint y: 154, endPoint x: 267, endPoint y: 157, distance: 63.0
click at [267, 157] on div "Every Single Sound Every Single Sound/Such A Shame Mindchatter Maison Records" at bounding box center [204, 161] width 266 height 20
drag, startPoint x: 267, startPoint y: 157, endPoint x: 248, endPoint y: 157, distance: 18.5
click at [81, 162] on span "Mindchatter" at bounding box center [136, 166] width 131 height 9
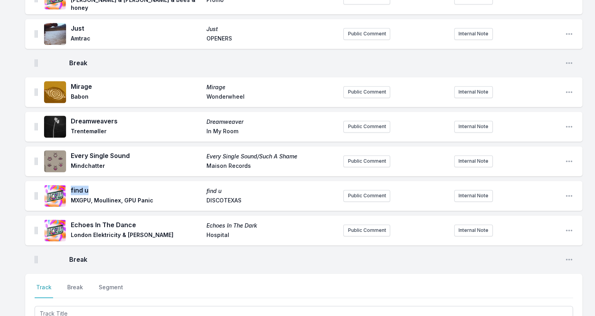
drag, startPoint x: 71, startPoint y: 180, endPoint x: 89, endPoint y: 179, distance: 18.5
click at [89, 183] on div "find u find u MXGPU, Moullinex, GPU Panic DISCOTEXAS" at bounding box center [190, 195] width 293 height 25
drag, startPoint x: 89, startPoint y: 179, endPoint x: 83, endPoint y: 183, distance: 6.9
drag, startPoint x: 74, startPoint y: 192, endPoint x: 152, endPoint y: 193, distance: 78.7
click at [152, 197] on span "MXGPU, Moullinex, GPU Panic" at bounding box center [136, 201] width 131 height 9
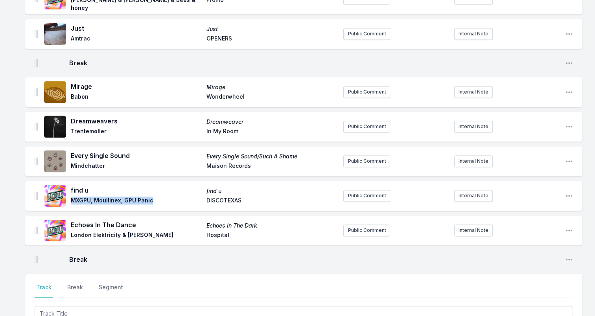
drag, startPoint x: 152, startPoint y: 193, endPoint x: 143, endPoint y: 192, distance: 9.5
click at [225, 197] on span "DISCOTEXAS" at bounding box center [272, 201] width 131 height 9
click at [226, 197] on span "DISCOTEXAS" at bounding box center [272, 201] width 131 height 9
drag, startPoint x: 72, startPoint y: 216, endPoint x: 150, endPoint y: 215, distance: 78.7
click at [150, 220] on span "Echoes In The Dance" at bounding box center [136, 224] width 131 height 9
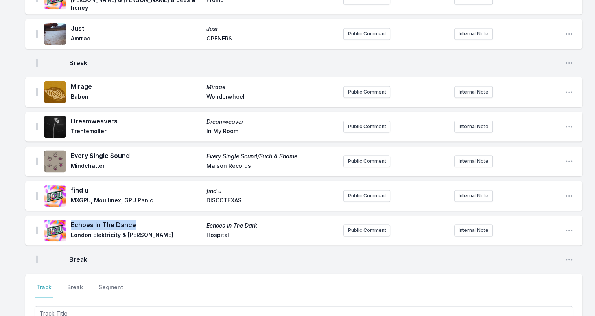
drag, startPoint x: 150, startPoint y: 215, endPoint x: 125, endPoint y: 214, distance: 25.6
drag, startPoint x: 71, startPoint y: 226, endPoint x: 158, endPoint y: 228, distance: 86.9
click at [158, 231] on span "London Elektricity & [PERSON_NAME]" at bounding box center [136, 235] width 131 height 9
drag, startPoint x: 158, startPoint y: 228, endPoint x: 134, endPoint y: 224, distance: 24.3
drag, startPoint x: 210, startPoint y: 215, endPoint x: 267, endPoint y: 215, distance: 57.4
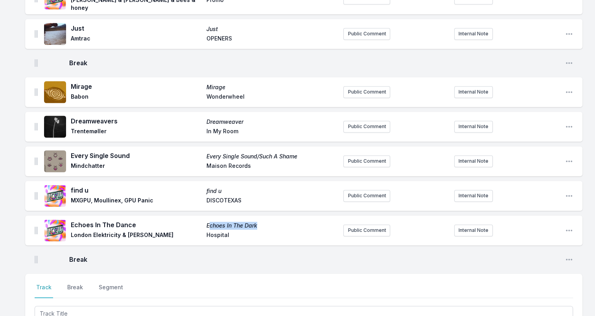
click at [267, 222] on span "Echoes In The Dark" at bounding box center [272, 226] width 131 height 8
drag, startPoint x: 267, startPoint y: 215, endPoint x: 205, endPoint y: 213, distance: 62.6
click at [205, 220] on div "Echoes In The Dance Echoes In The Dark London Elektricity & Danny Byrd Hospital" at bounding box center [204, 230] width 266 height 20
drag, startPoint x: 202, startPoint y: 213, endPoint x: 291, endPoint y: 214, distance: 89.7
click at [291, 220] on div "Echoes In The Dance Echoes In The Dark London Elektricity & Danny Byrd Hospital" at bounding box center [204, 230] width 266 height 20
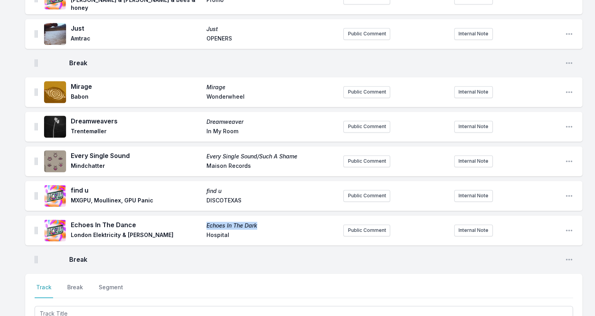
drag, startPoint x: 291, startPoint y: 214, endPoint x: 242, endPoint y: 214, distance: 49.2
click at [219, 231] on span "Hospital" at bounding box center [272, 235] width 131 height 9
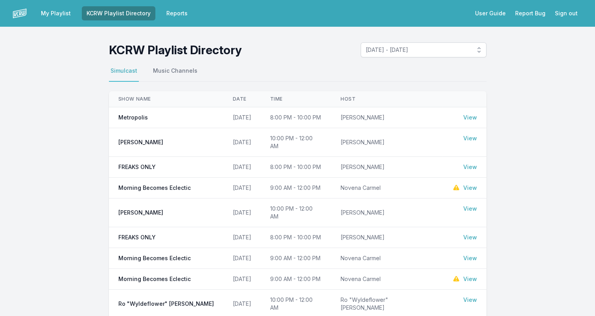
click at [53, 84] on main "KCRW Playlist Directory September 15, 2025 - September 21, 2025 Select a tab Si…" at bounding box center [297, 264] width 595 height 445
